Goal: Task Accomplishment & Management: Use online tool/utility

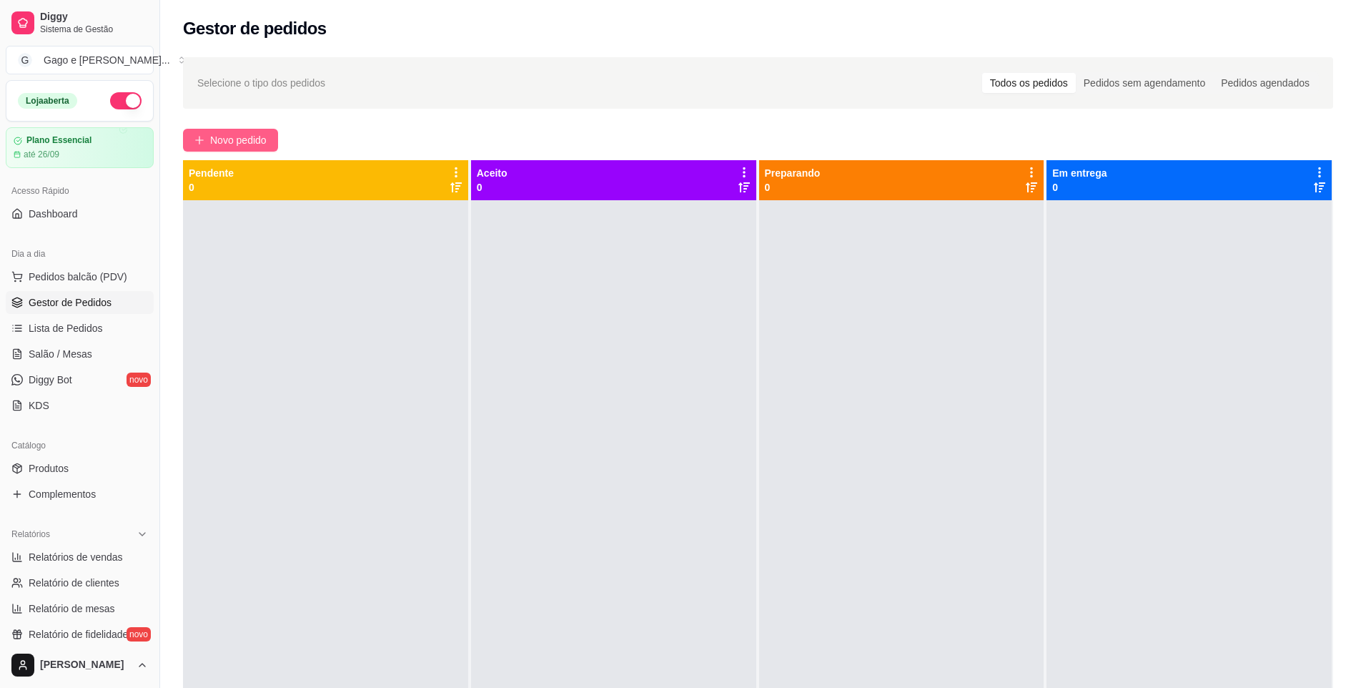
click at [250, 142] on span "Novo pedido" at bounding box center [238, 140] width 56 height 16
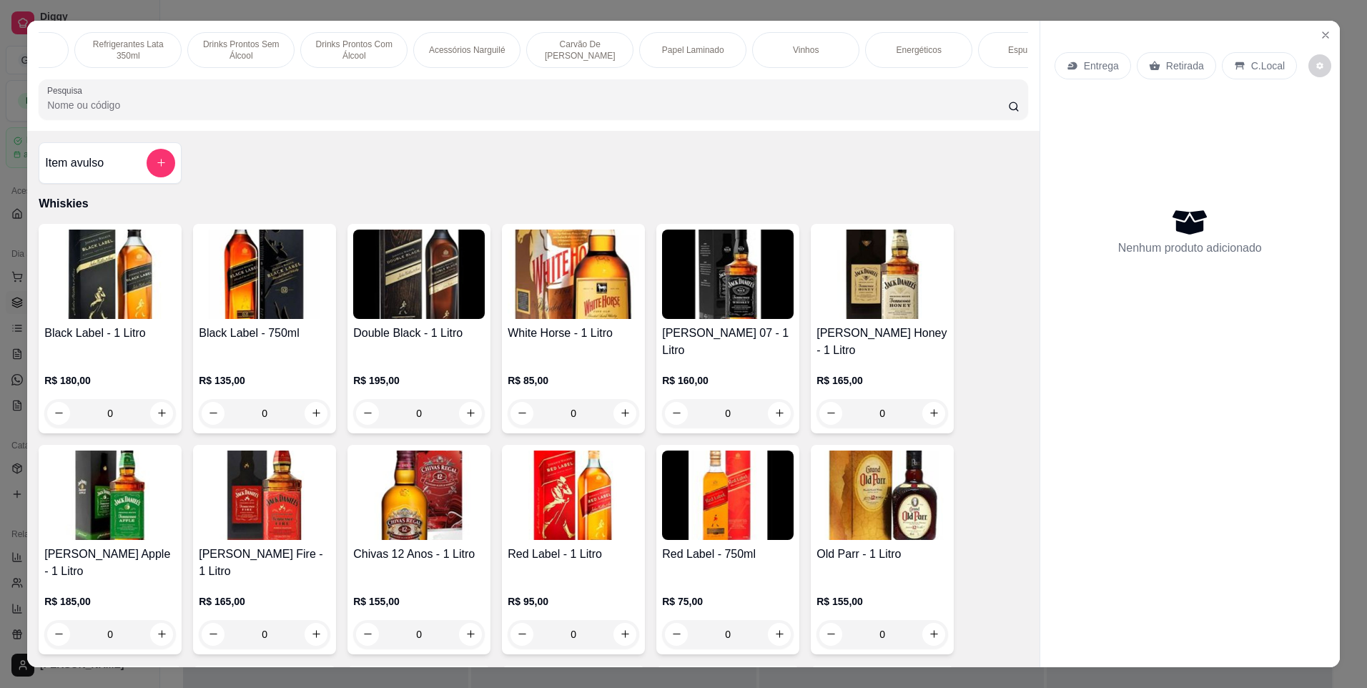
scroll to position [0, 2116]
click at [923, 44] on p "Energéticos" at bounding box center [913, 49] width 45 height 11
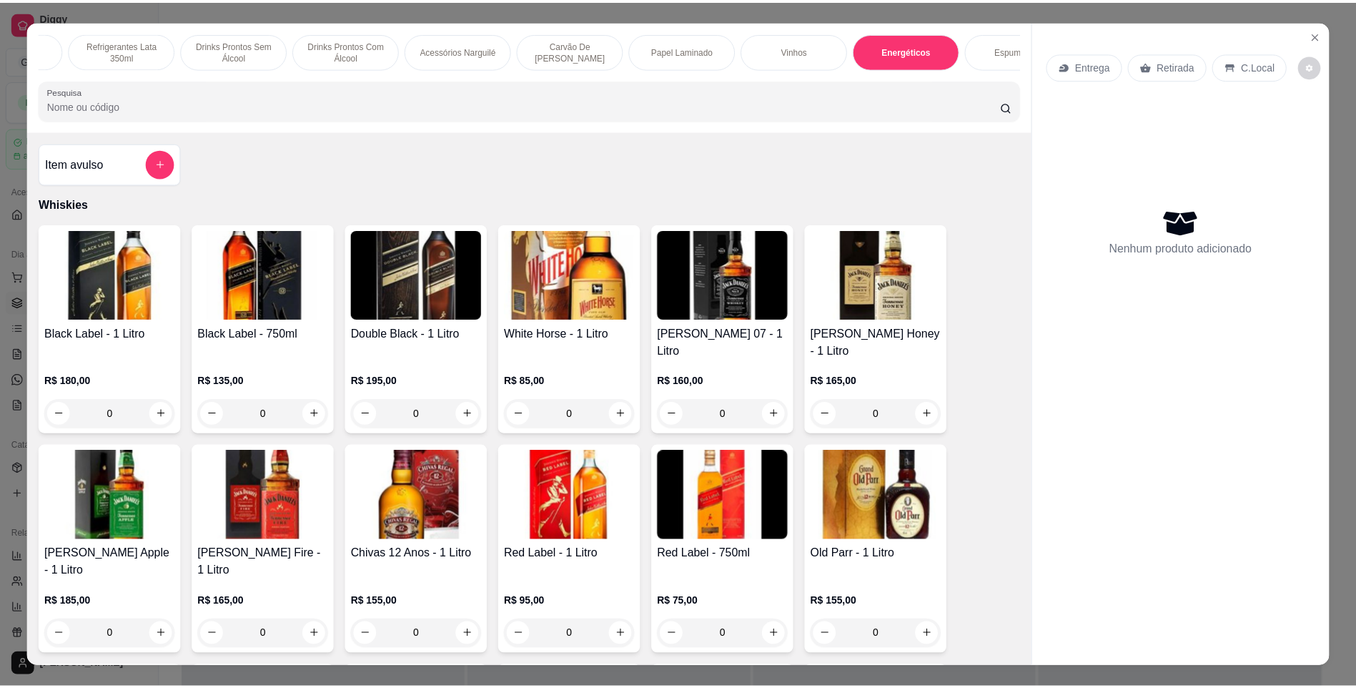
scroll to position [25, 0]
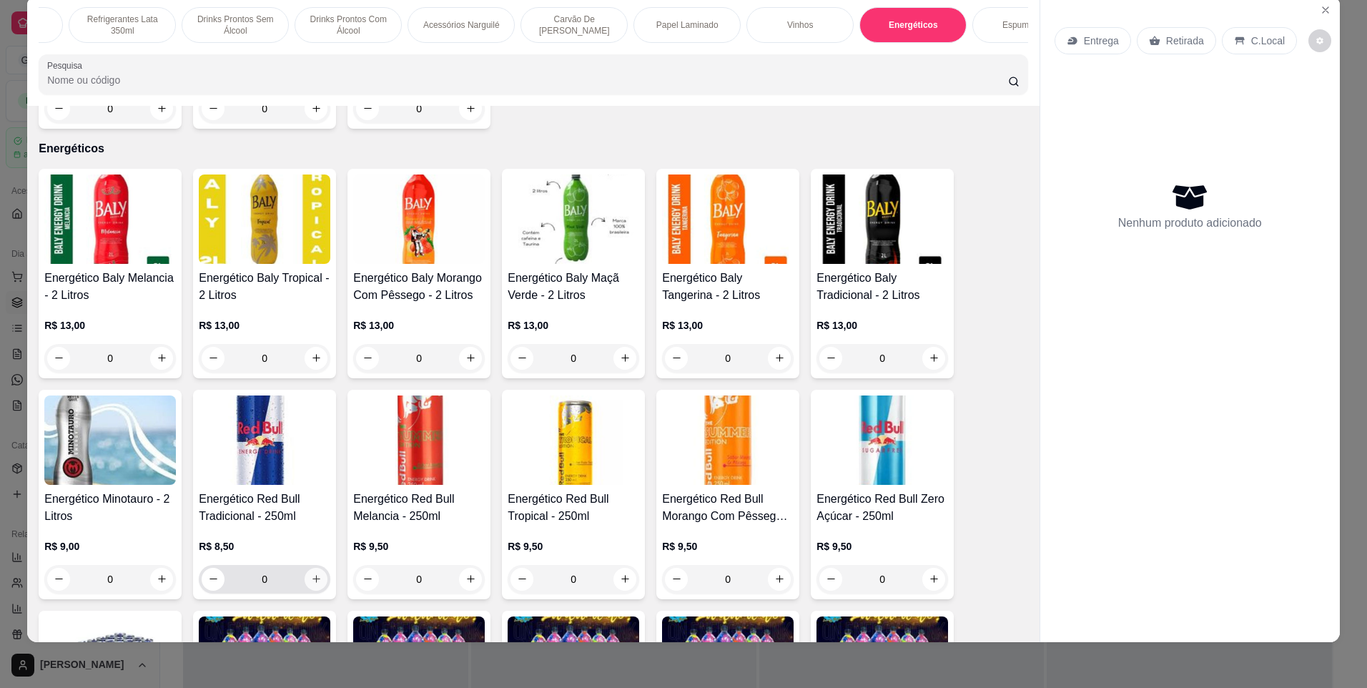
click at [312, 576] on icon "increase-product-quantity" at bounding box center [316, 580] width 8 height 8
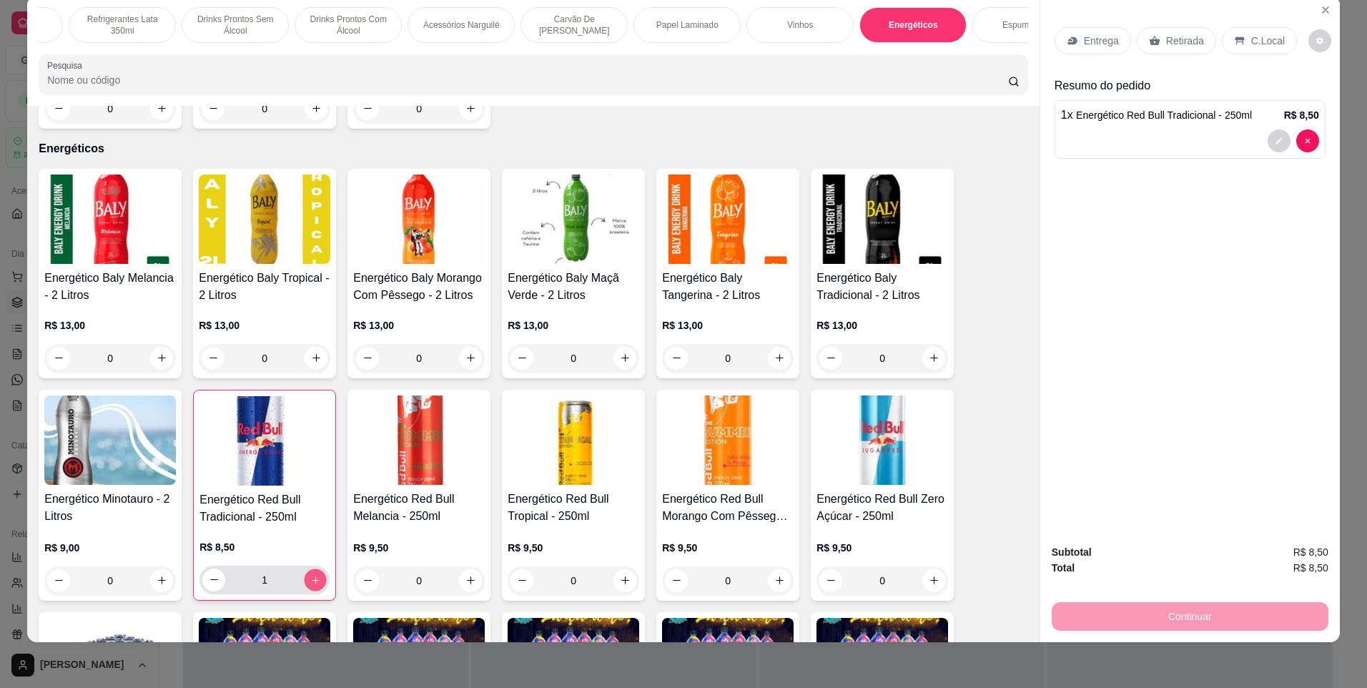
click at [312, 576] on icon "increase-product-quantity" at bounding box center [315, 579] width 7 height 7
click at [312, 576] on icon "increase-product-quantity" at bounding box center [316, 580] width 8 height 8
type input "5"
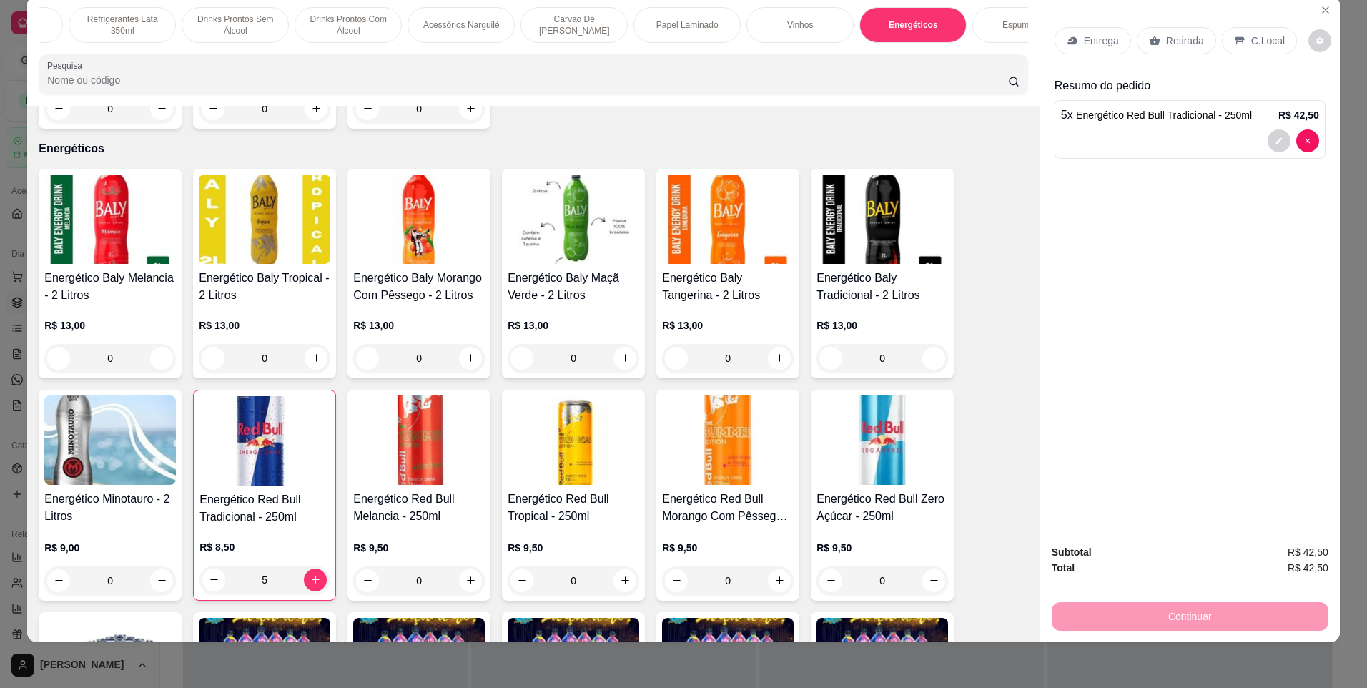
click at [1100, 35] on p "Entrega" at bounding box center [1101, 41] width 35 height 14
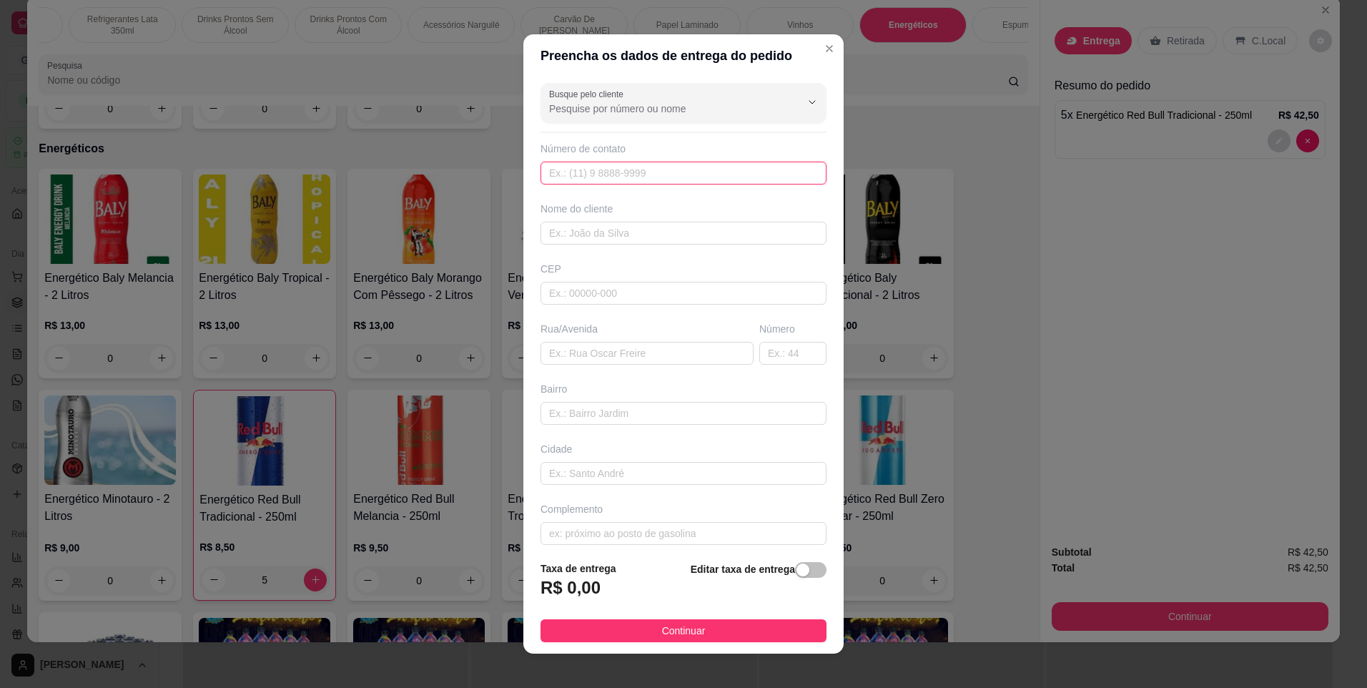
click at [662, 176] on input "text" at bounding box center [684, 173] width 286 height 23
type input "[PHONE_NUMBER]"
click at [670, 243] on input "text" at bounding box center [684, 233] width 286 height 23
type input "davi"
click at [653, 300] on input "text" at bounding box center [684, 293] width 286 height 23
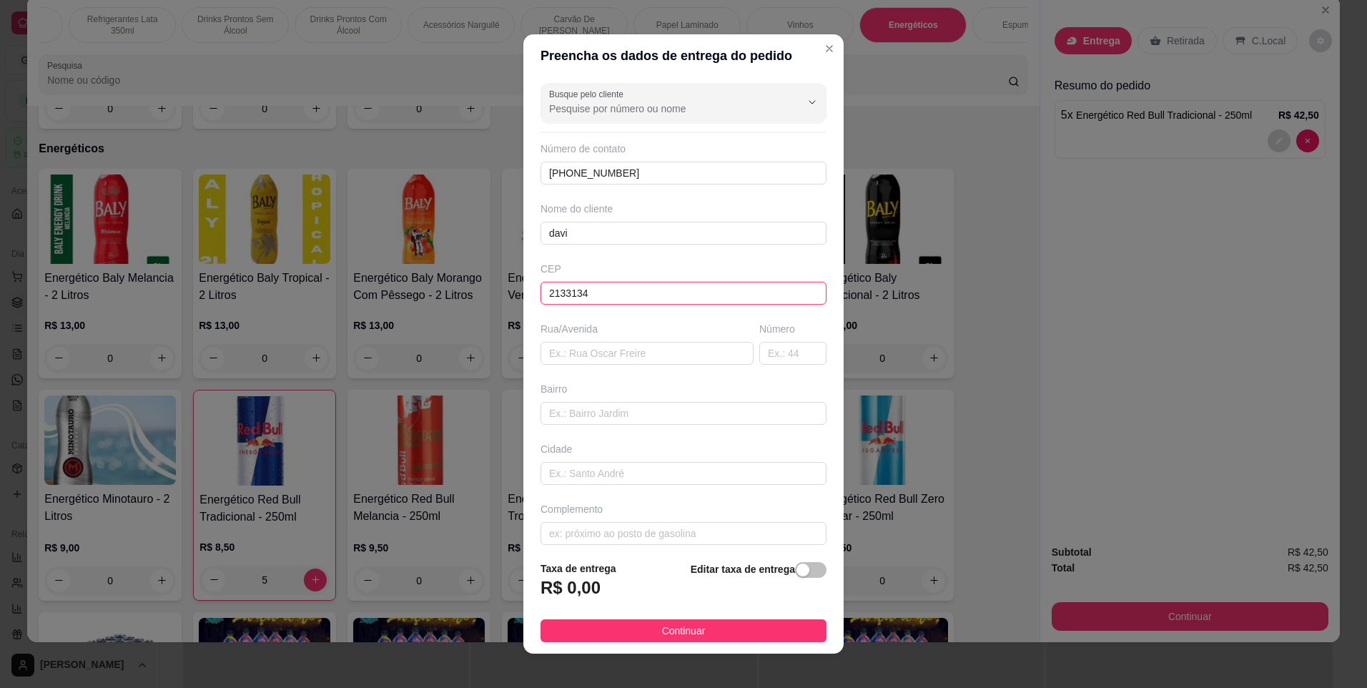
type input "21331340"
type input "[GEOGRAPHIC_DATA]"
type input "[PERSON_NAME]"
type input "[GEOGRAPHIC_DATA]"
type input "21331340"
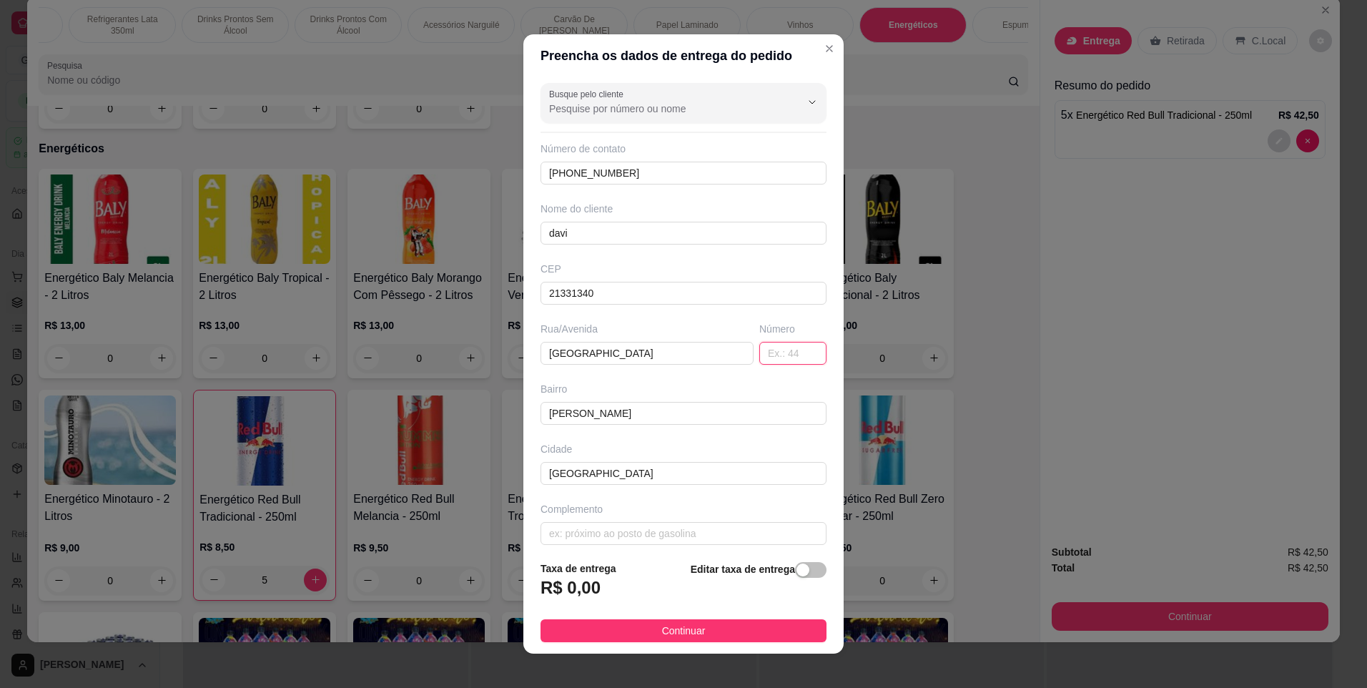
click at [761, 356] on input "text" at bounding box center [792, 353] width 67 height 23
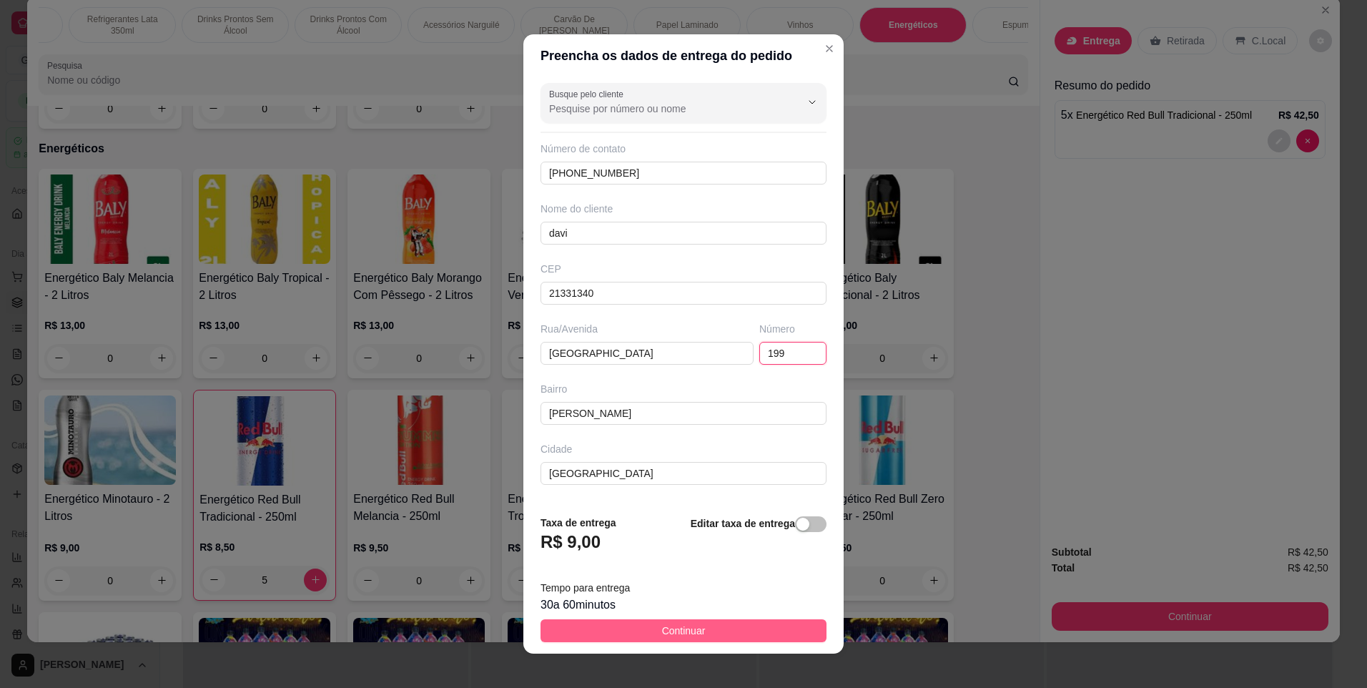
type input "199"
click at [757, 621] on button "Continuar" at bounding box center [684, 630] width 286 height 23
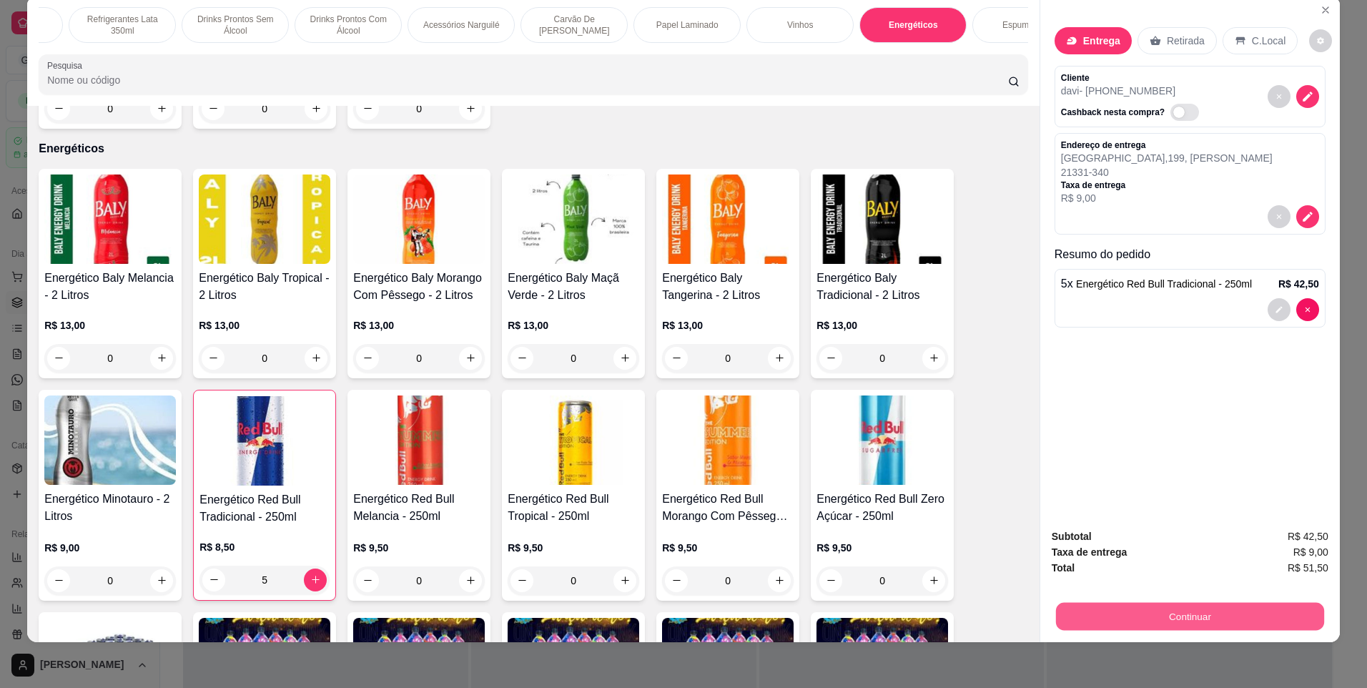
click at [1224, 616] on button "Continuar" at bounding box center [1190, 617] width 268 height 28
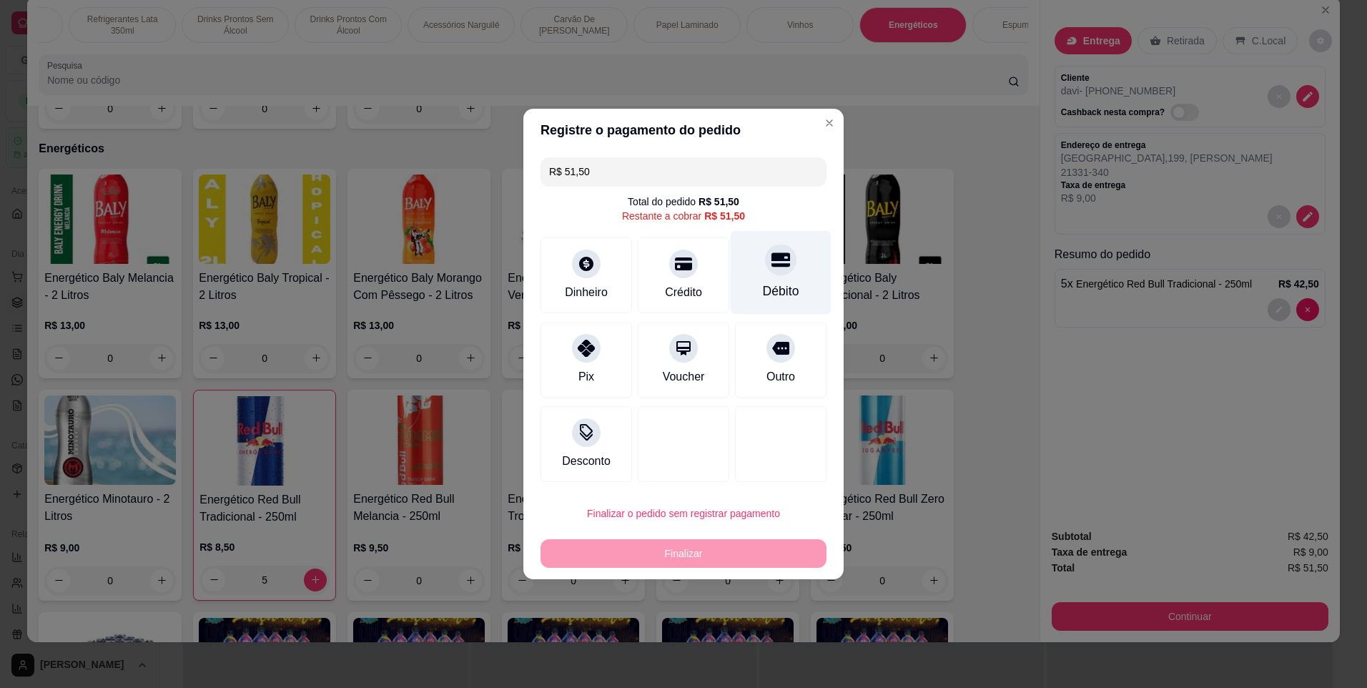
click at [771, 267] on icon at bounding box center [780, 259] width 19 height 19
type input "R$ 0,00"
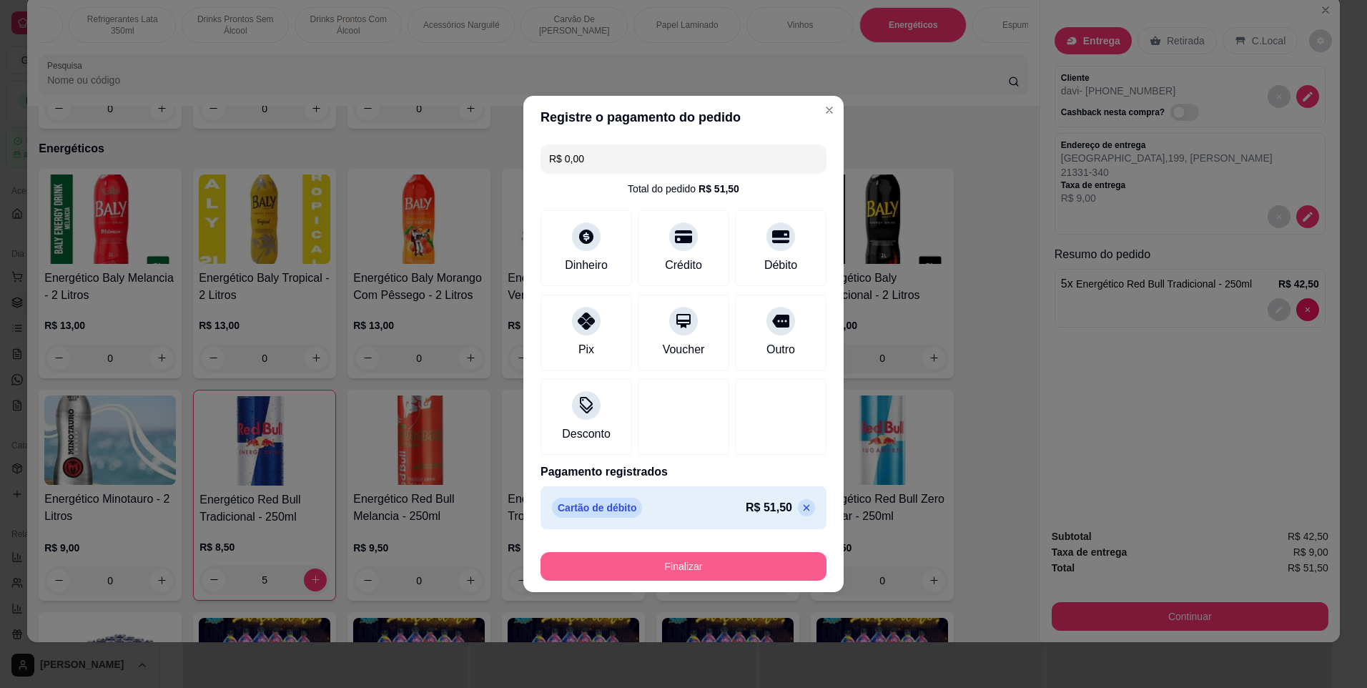
click at [781, 563] on button "Finalizar" at bounding box center [684, 566] width 286 height 29
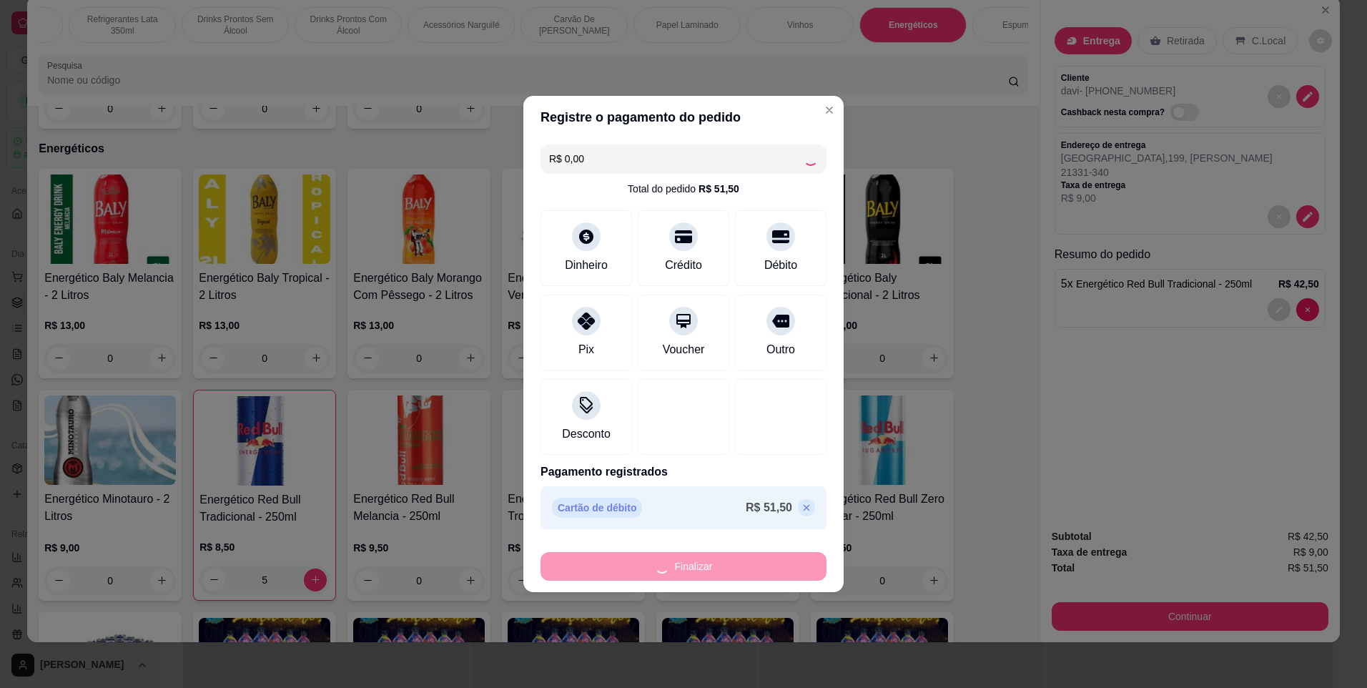
type input "0"
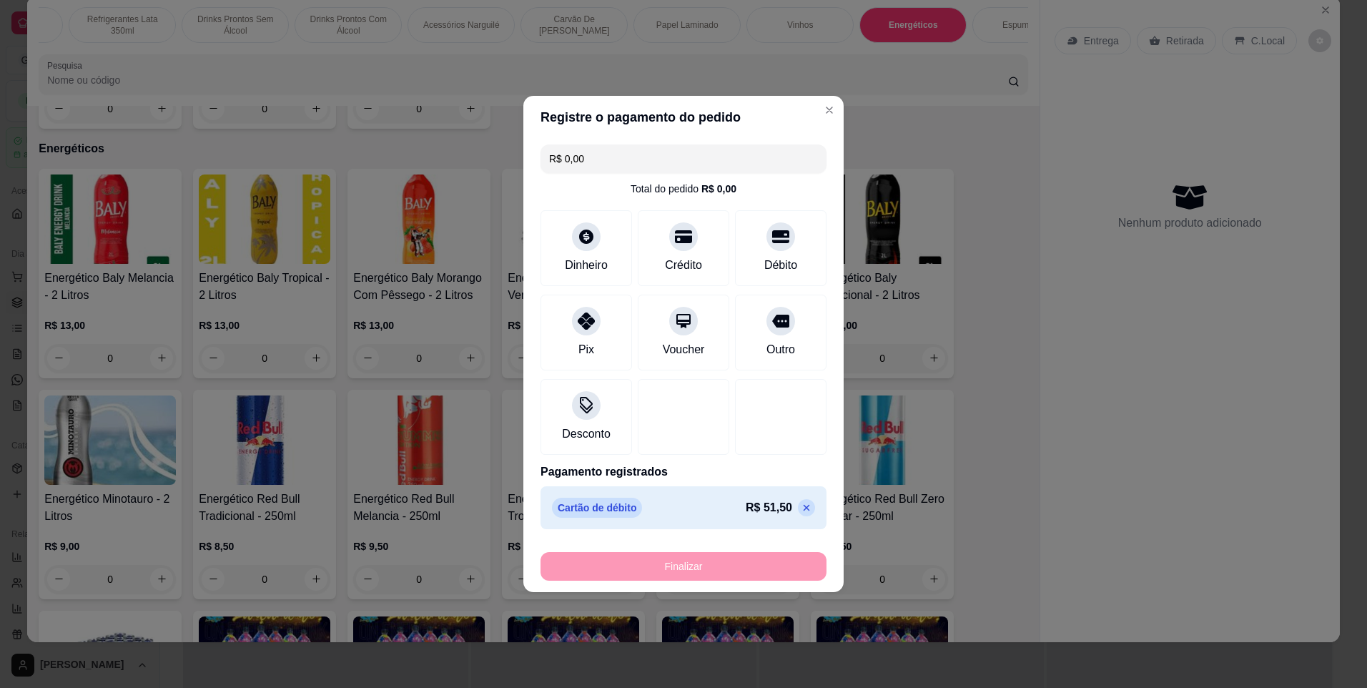
type input "-R$ 51,50"
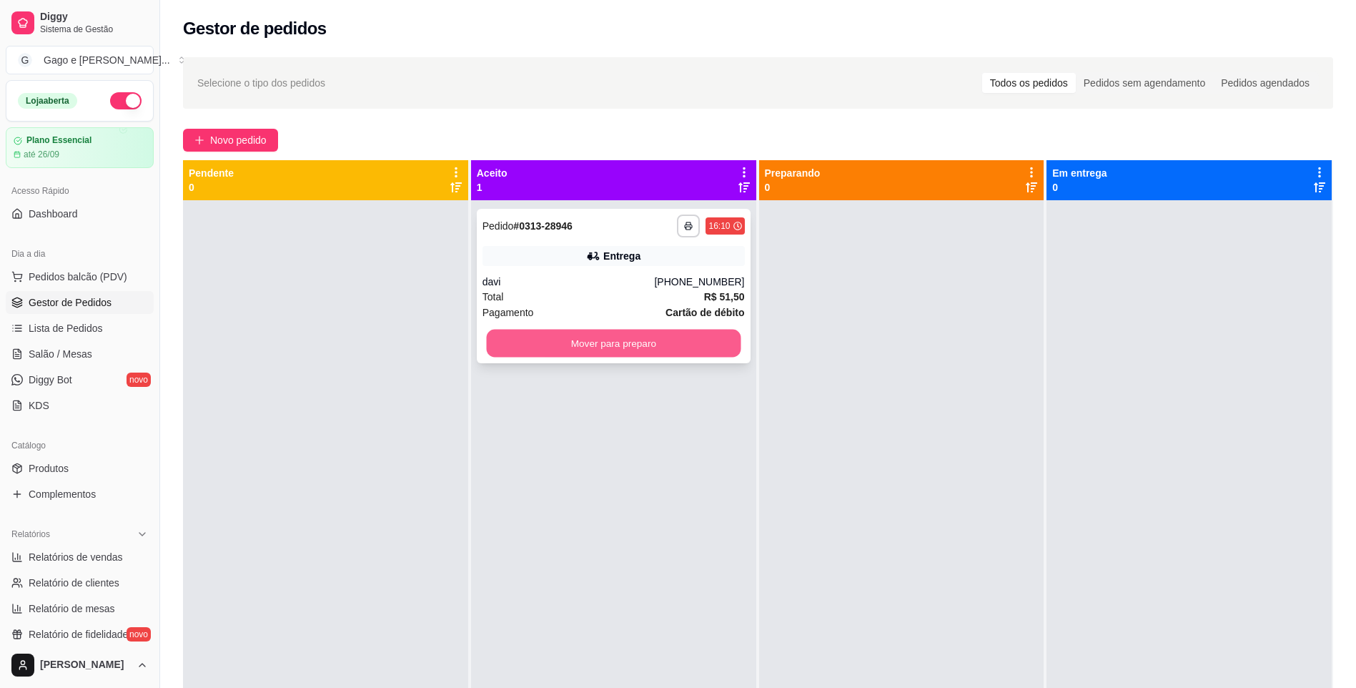
click at [691, 357] on button "Mover para preparo" at bounding box center [613, 344] width 255 height 28
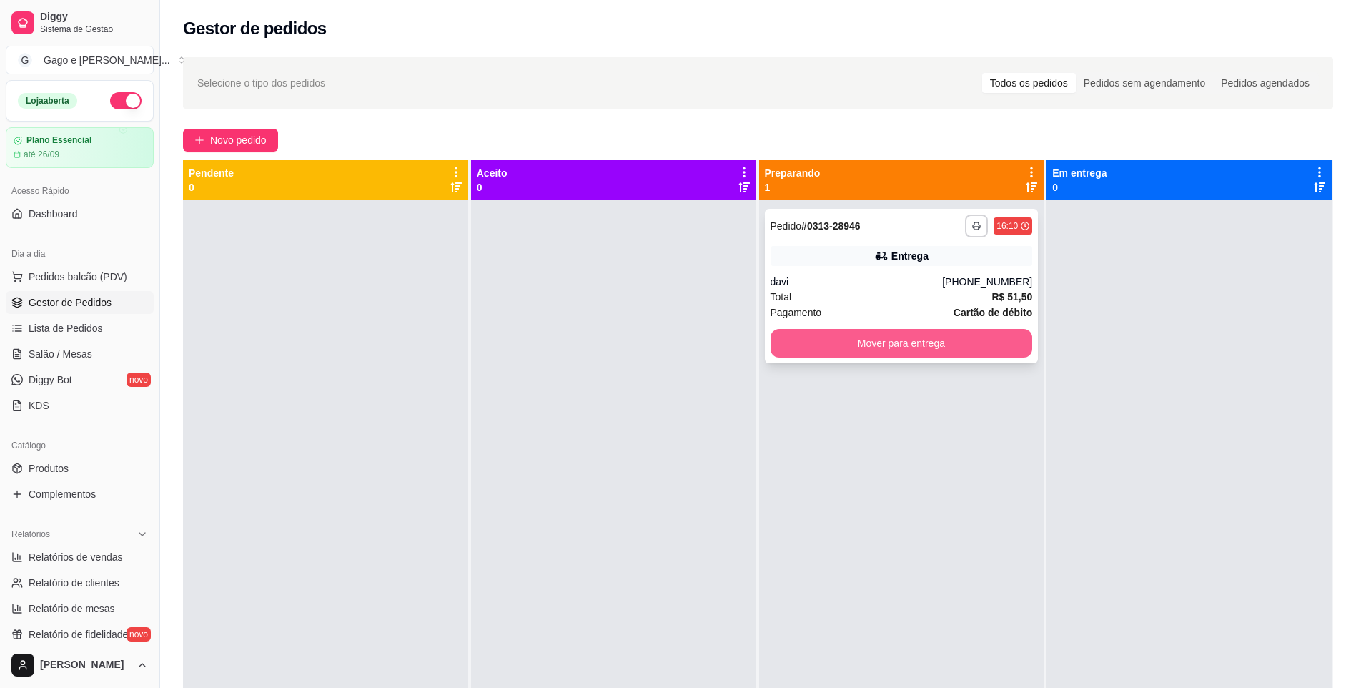
click at [845, 350] on button "Mover para entrega" at bounding box center [902, 343] width 262 height 29
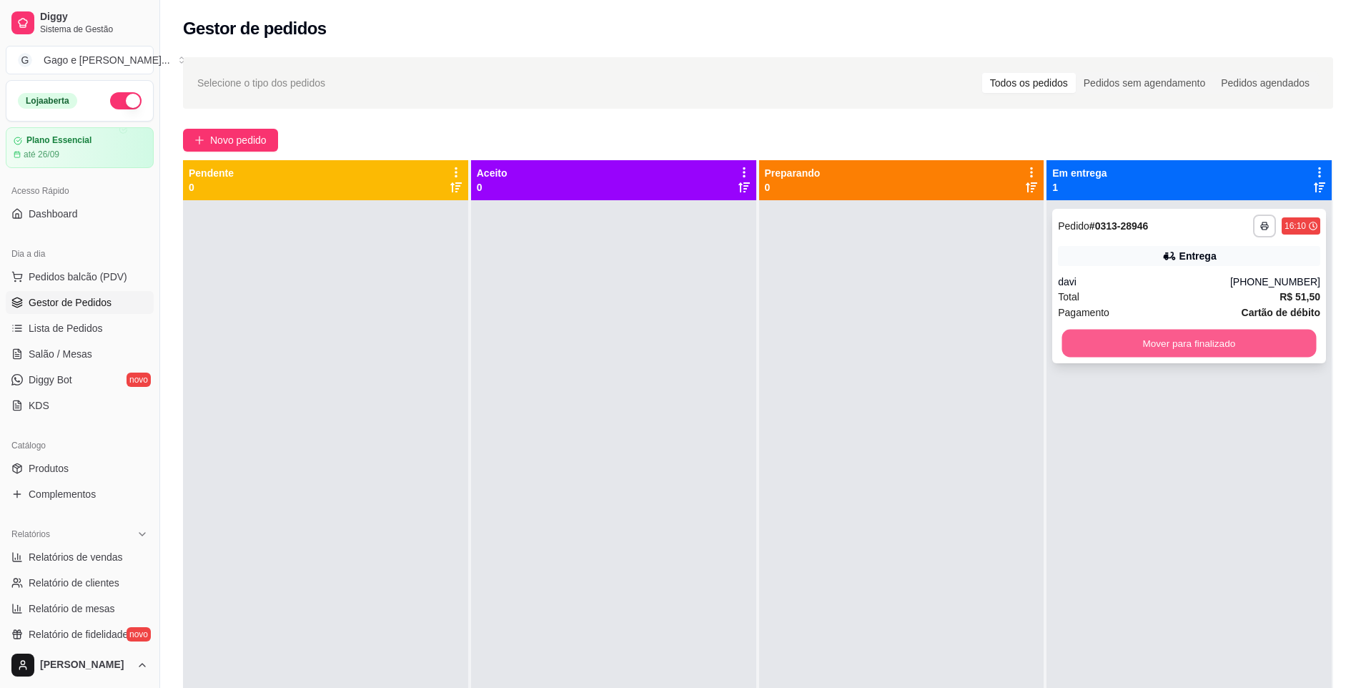
click at [1098, 347] on button "Mover para finalizado" at bounding box center [1189, 344] width 255 height 28
